Goal: Information Seeking & Learning: Learn about a topic

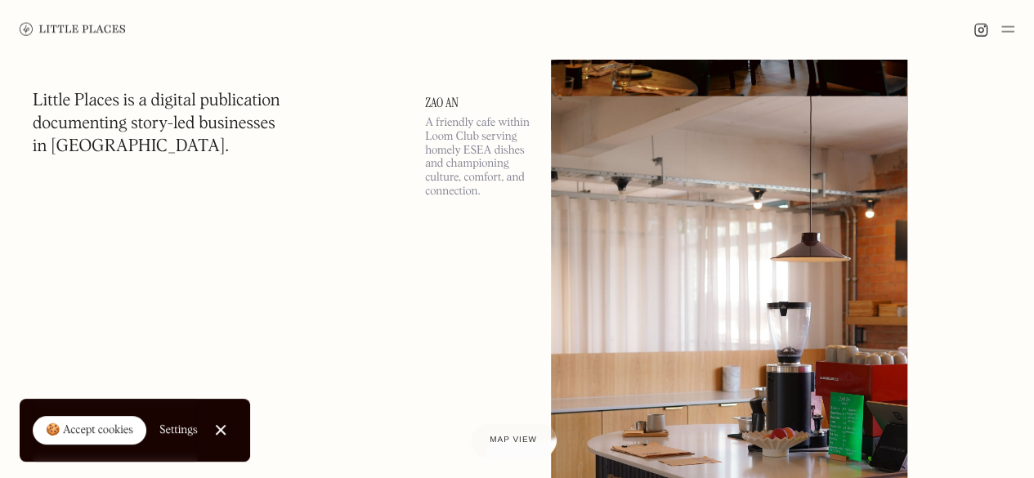
scroll to position [1984, 0]
drag, startPoint x: 0, startPoint y: 0, endPoint x: 18, endPoint y: 305, distance: 305.4
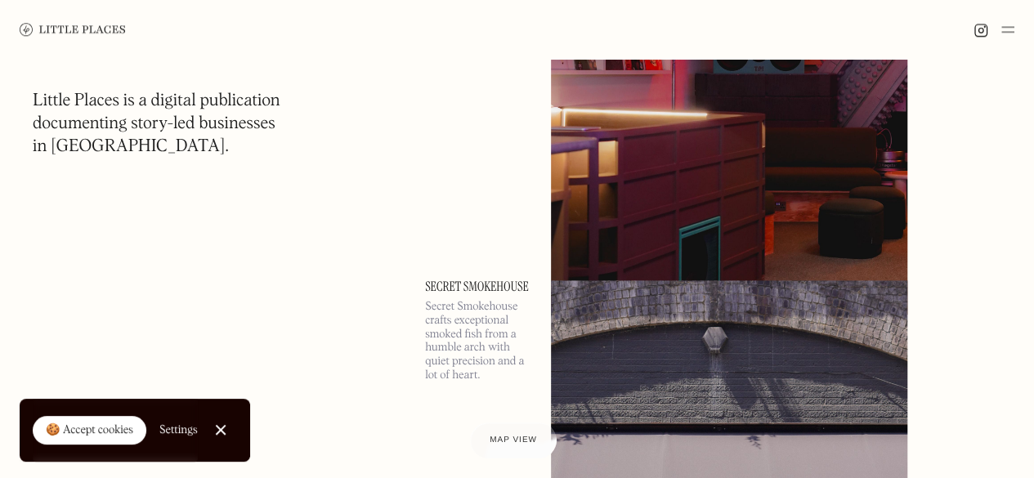
scroll to position [7087, 0]
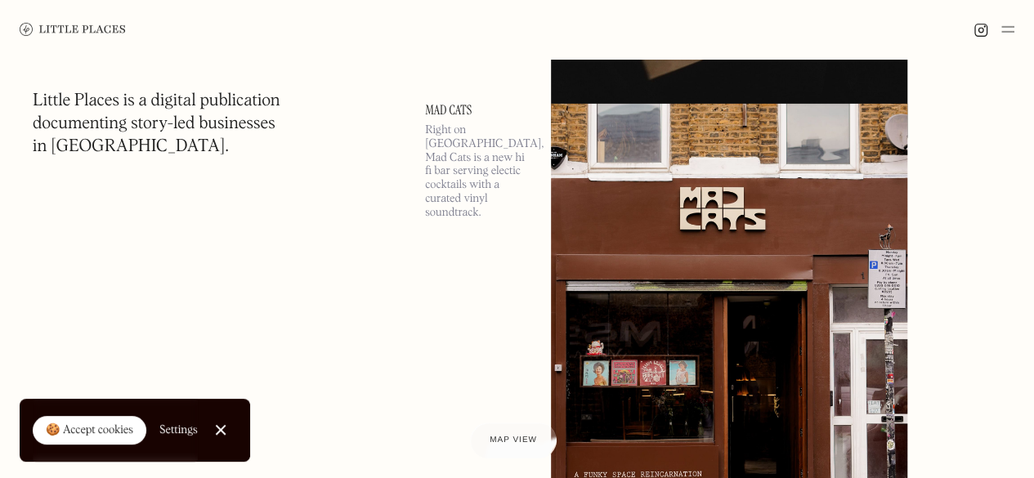
scroll to position [21199, 0]
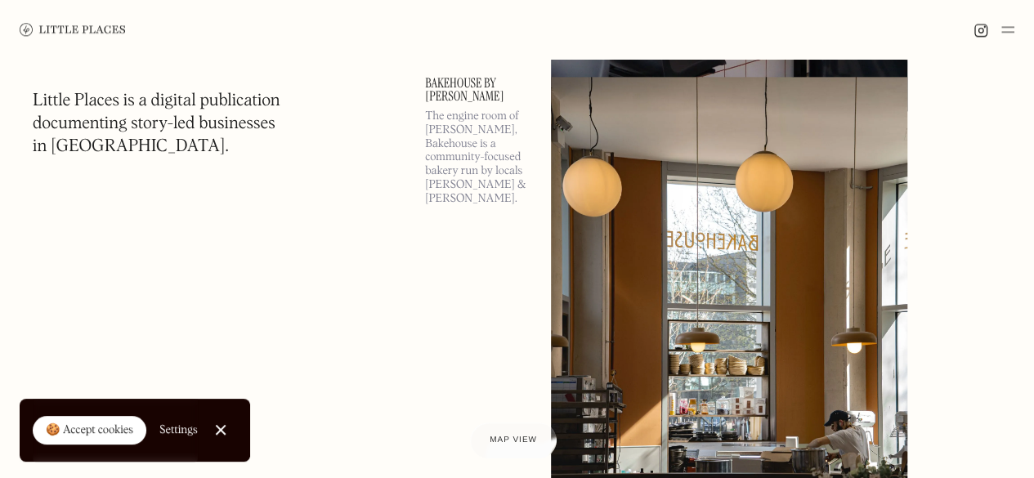
scroll to position [35173, 0]
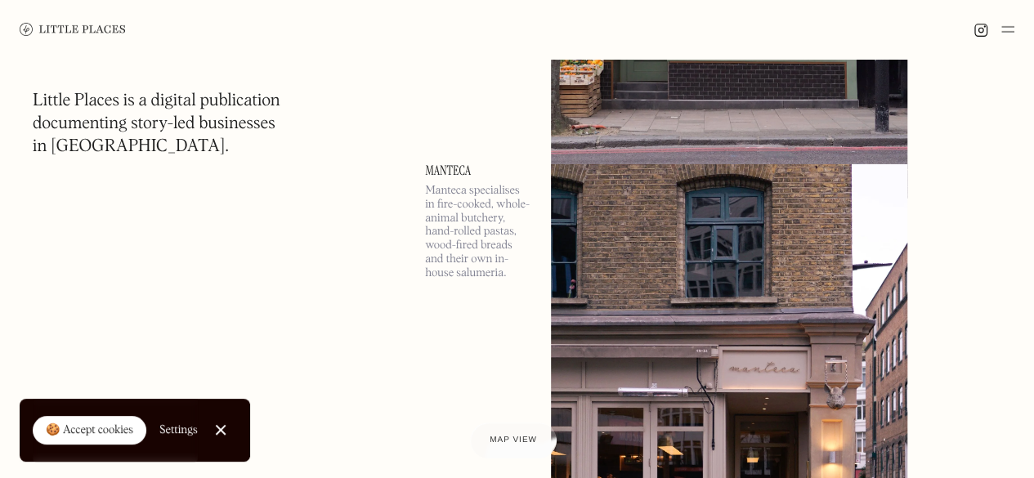
scroll to position [39881, 0]
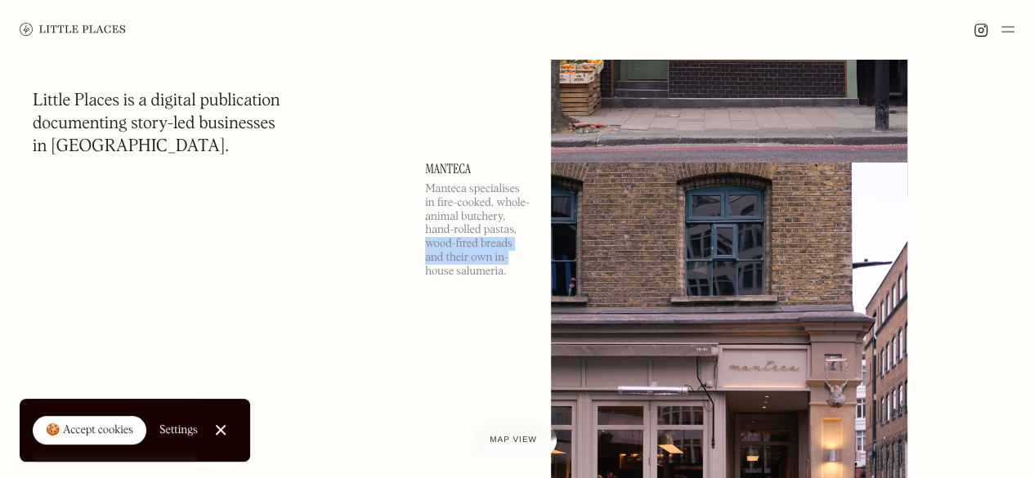
drag, startPoint x: 358, startPoint y: 348, endPoint x: 387, endPoint y: 253, distance: 99.3
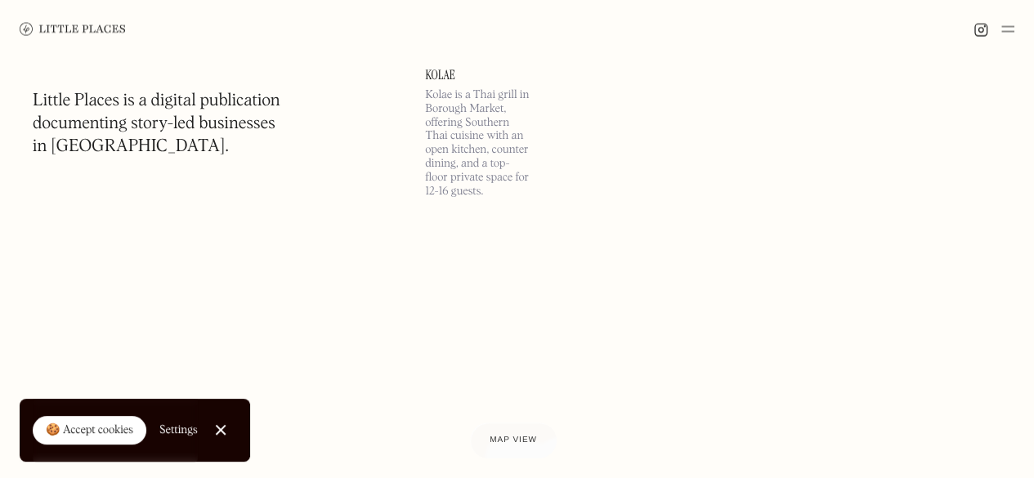
scroll to position [41898, 0]
